Goal: Task Accomplishment & Management: Manage account settings

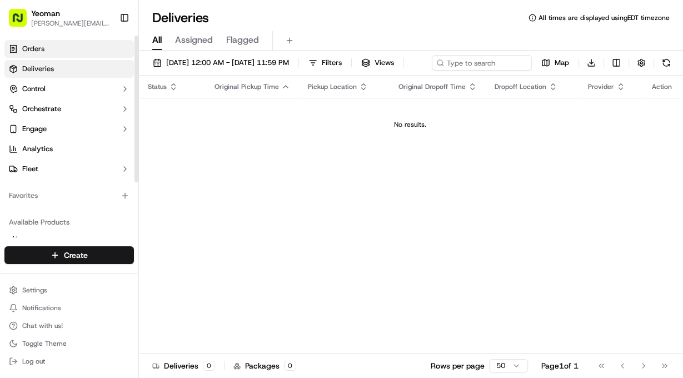
click at [87, 47] on link "Orders" at bounding box center [69, 49] width 130 height 18
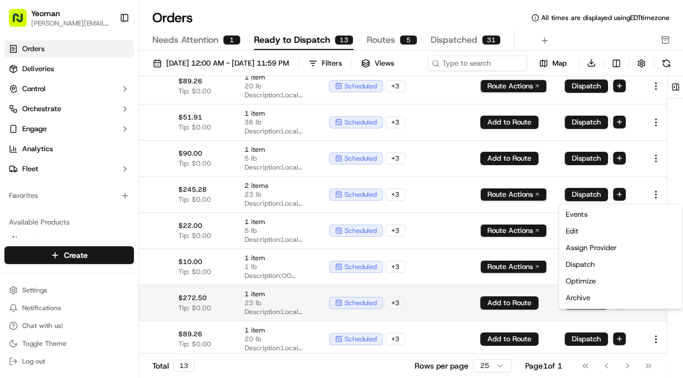
click at [650, 321] on html "Yeoman [EMAIL_ADDRESS][DOMAIN_NAME] Toggle Sidebar Orders Deliveries Control Or…" at bounding box center [341, 189] width 683 height 378
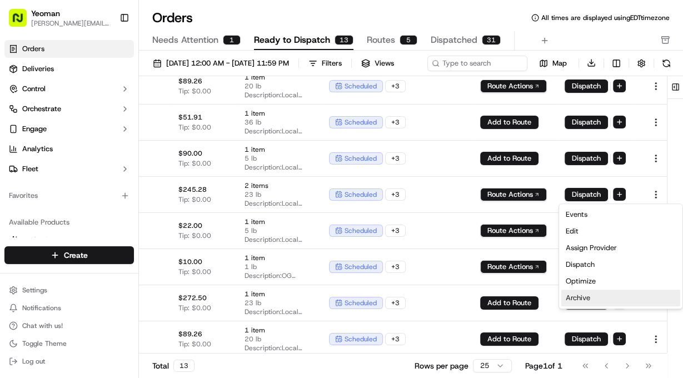
click at [610, 300] on div "Archive" at bounding box center [621, 298] width 119 height 17
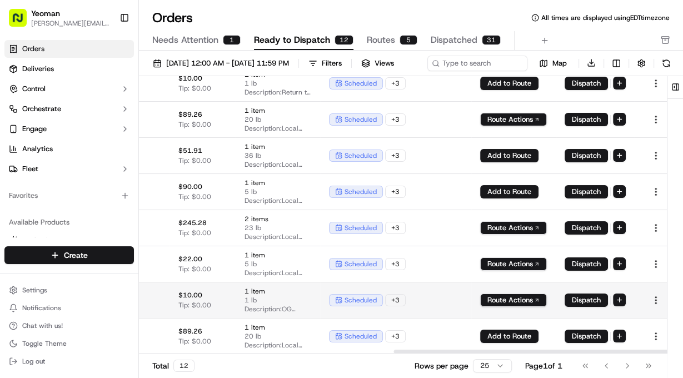
scroll to position [169, 493]
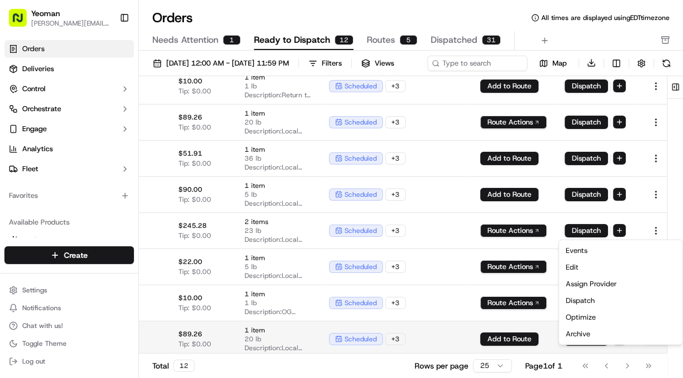
click at [648, 351] on html "Yeoman [EMAIL_ADDRESS][DOMAIN_NAME] Toggle Sidebar Orders Deliveries Control Or…" at bounding box center [341, 189] width 683 height 378
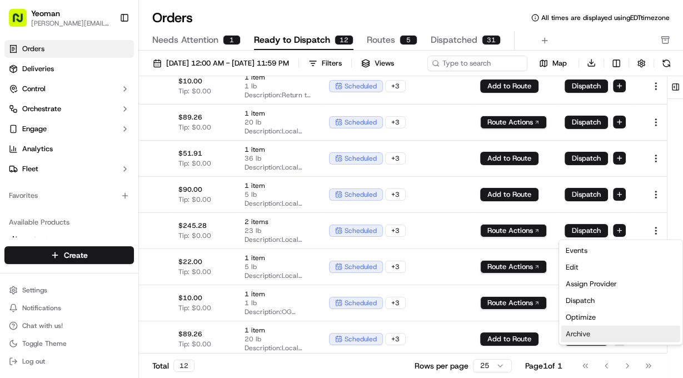
click at [604, 334] on div "Archive" at bounding box center [621, 334] width 119 height 17
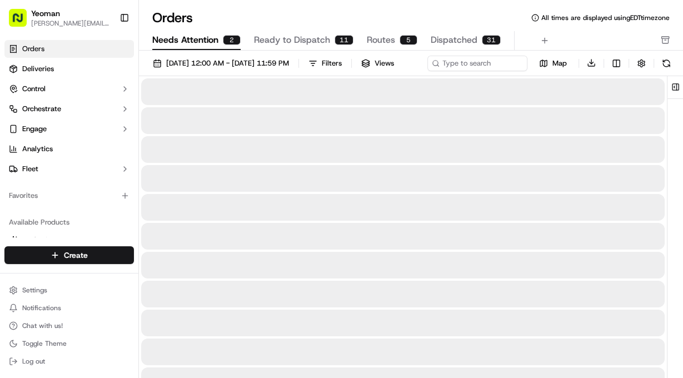
click at [202, 42] on span "Needs Attention" at bounding box center [185, 39] width 66 height 13
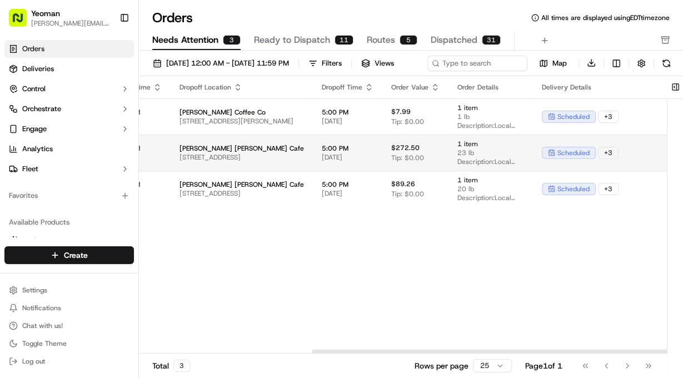
scroll to position [0, 256]
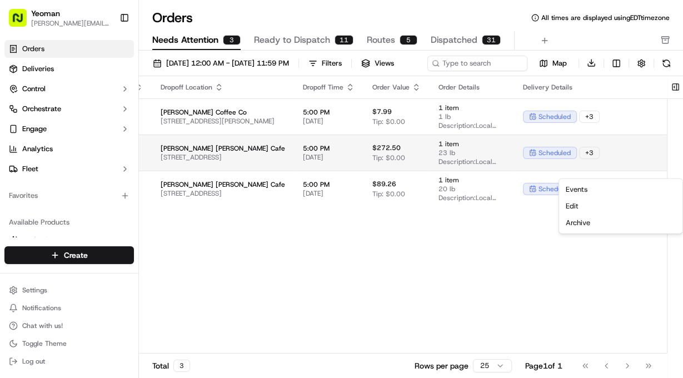
click at [642, 167] on html "Yeoman [EMAIL_ADDRESS][DOMAIN_NAME] Toggle Sidebar Orders Deliveries Control Or…" at bounding box center [341, 189] width 683 height 378
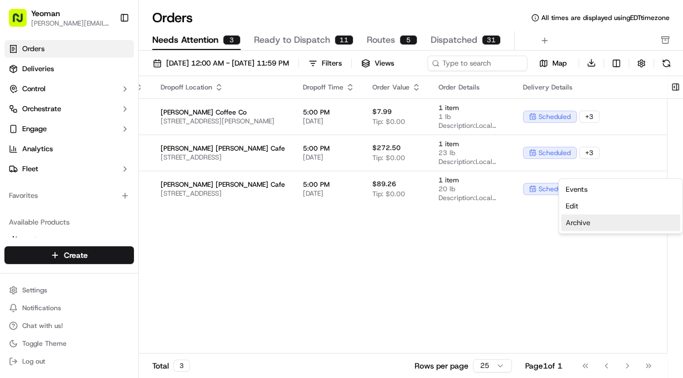
click at [600, 228] on div "Archive" at bounding box center [621, 223] width 119 height 17
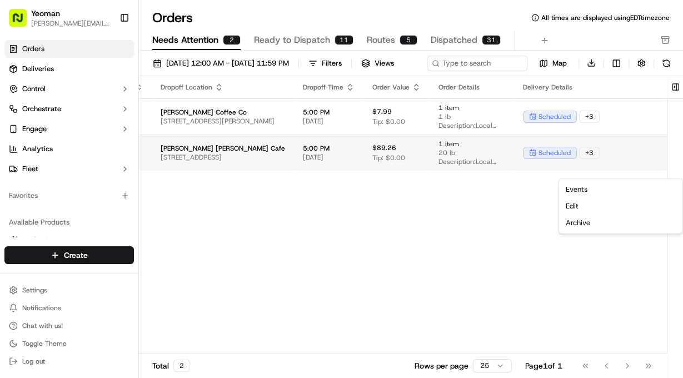
click at [648, 173] on html "Yeoman [EMAIL_ADDRESS][DOMAIN_NAME] Toggle Sidebar Orders Deliveries Control Or…" at bounding box center [341, 189] width 683 height 378
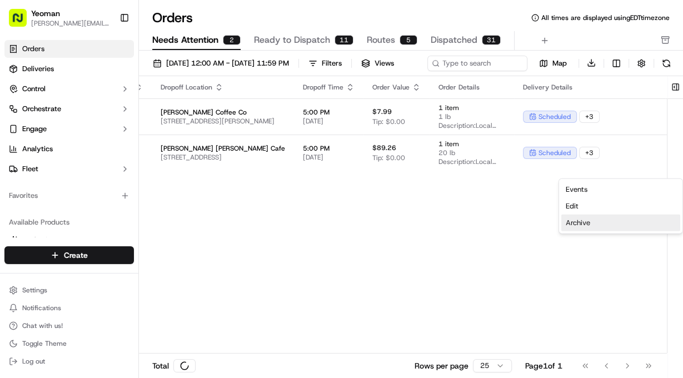
click at [614, 225] on div "Archive" at bounding box center [621, 223] width 119 height 17
